Goal: Task Accomplishment & Management: Complete application form

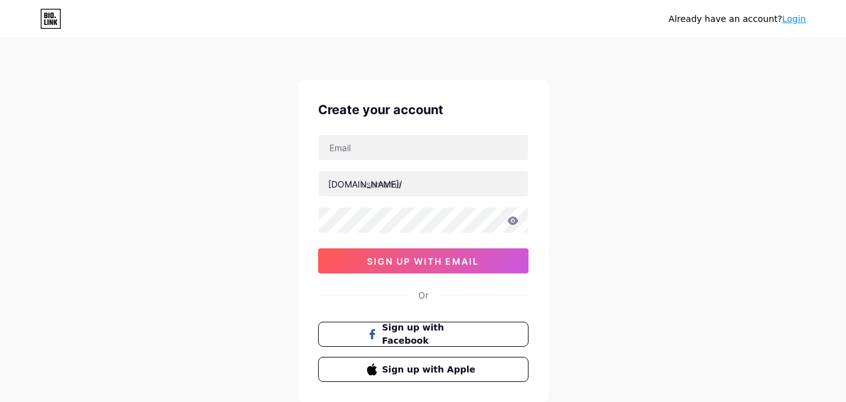
click at [490, 149] on input "text" at bounding box center [423, 147] width 209 height 25
type input "[EMAIL_ADDRESS][DOMAIN_NAME]"
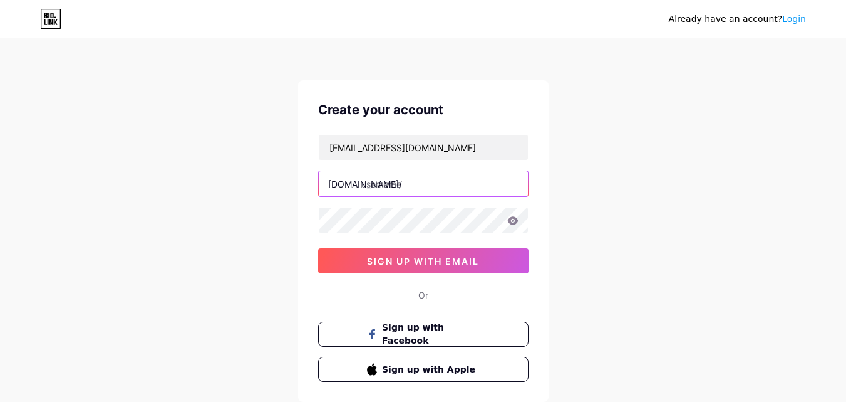
click at [425, 187] on input "text" at bounding box center [423, 183] width 209 height 25
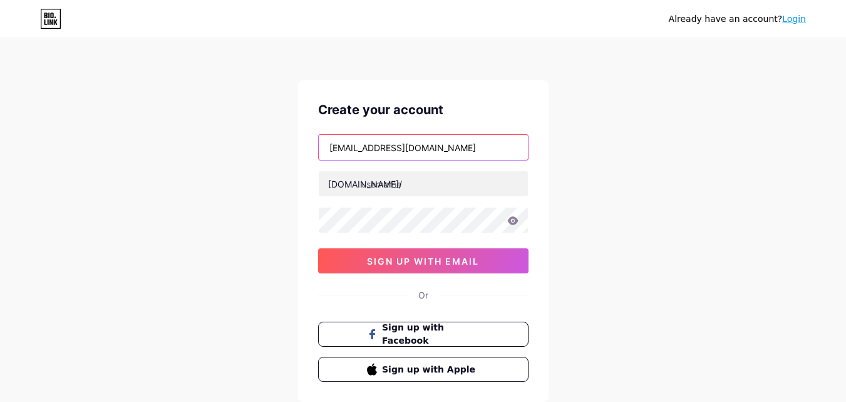
click at [368, 153] on input "[EMAIL_ADDRESS][DOMAIN_NAME]" at bounding box center [423, 147] width 209 height 25
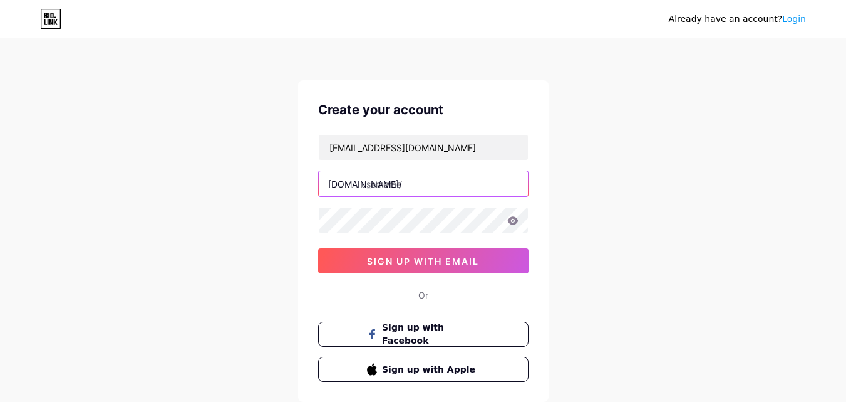
click at [408, 190] on input "text" at bounding box center [423, 183] width 209 height 25
paste input "lilianatackettus"
type input "lilianatackettus"
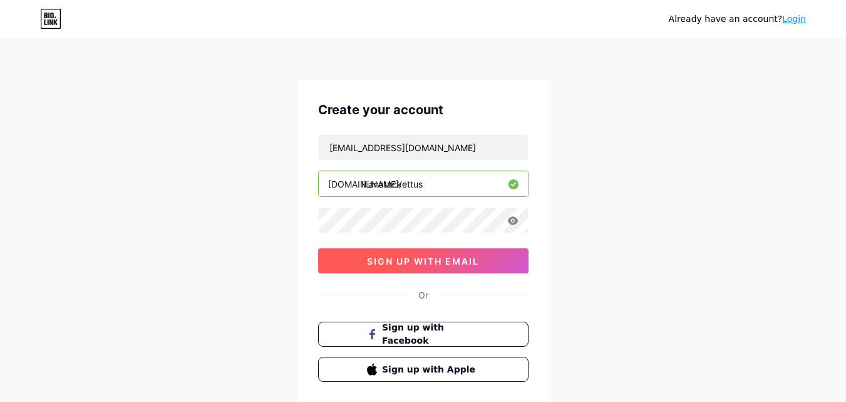
click at [461, 269] on button "sign up with email" at bounding box center [423, 260] width 210 height 25
